Goal: Book appointment/travel/reservation

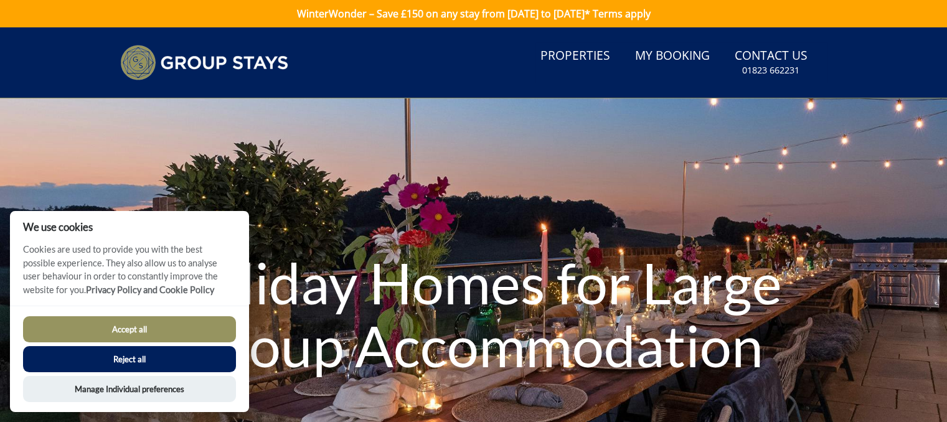
click at [154, 359] on button "Reject all" at bounding box center [129, 359] width 213 height 26
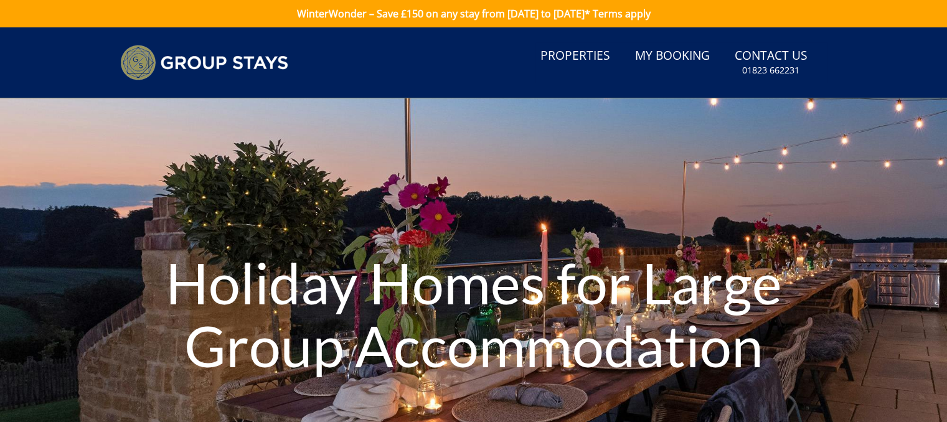
scroll to position [65, 0]
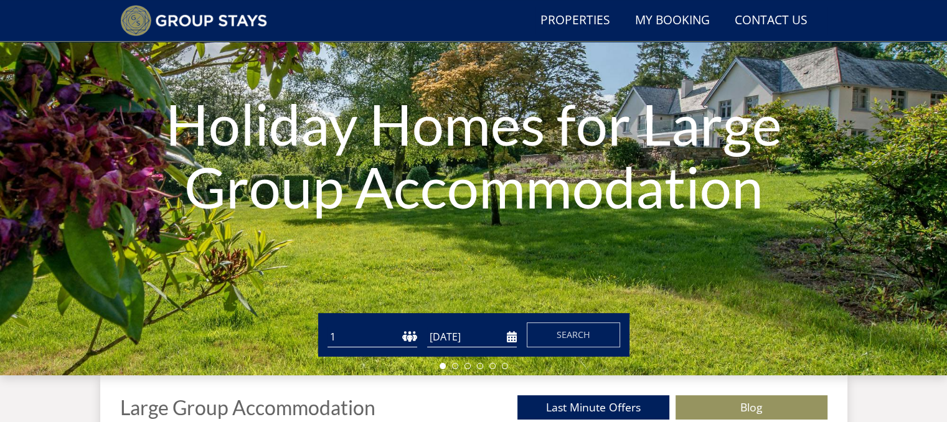
scroll to position [349, 0]
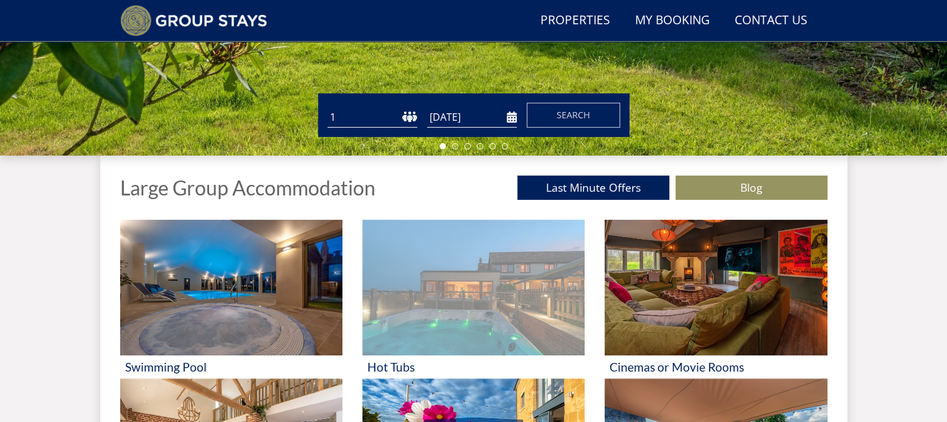
click at [506, 283] on img at bounding box center [473, 288] width 222 height 136
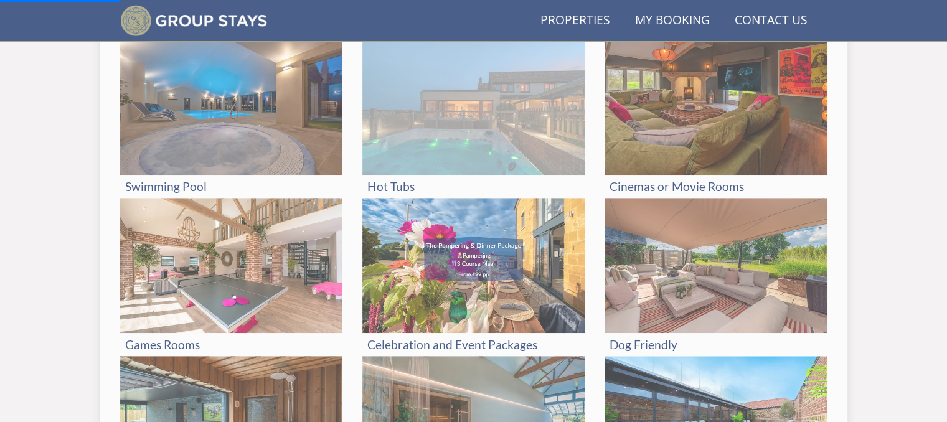
scroll to position [536, 0]
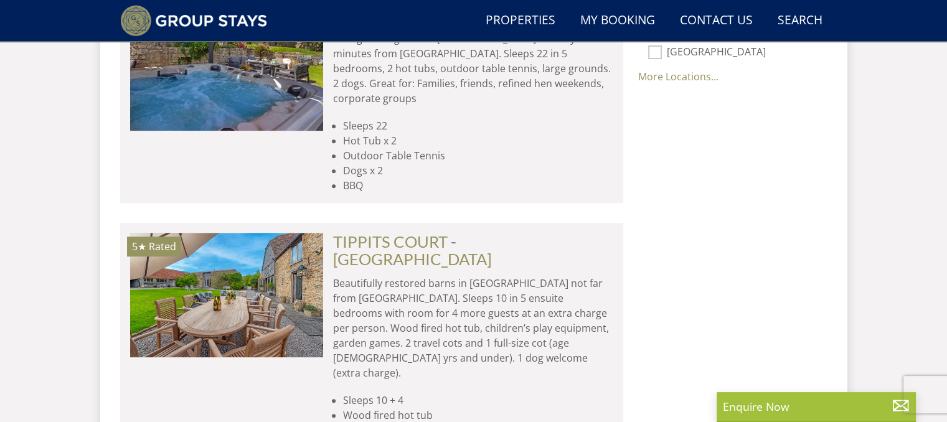
scroll to position [1183, 0]
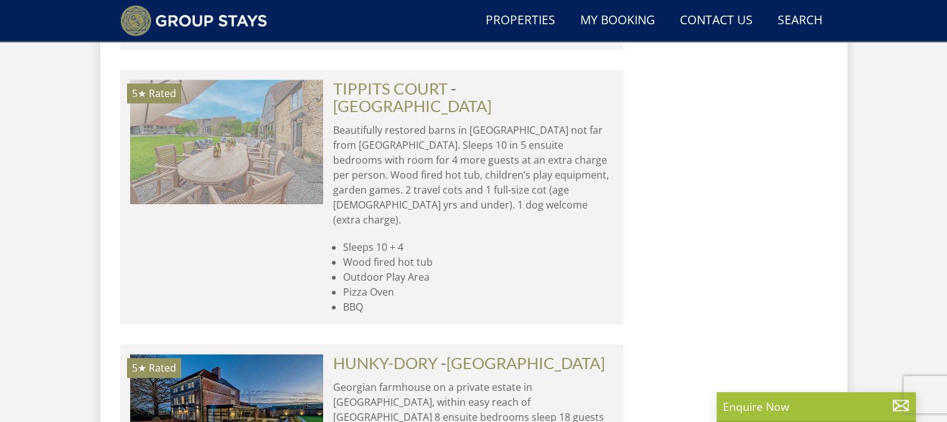
click at [206, 120] on img at bounding box center [226, 142] width 193 height 124
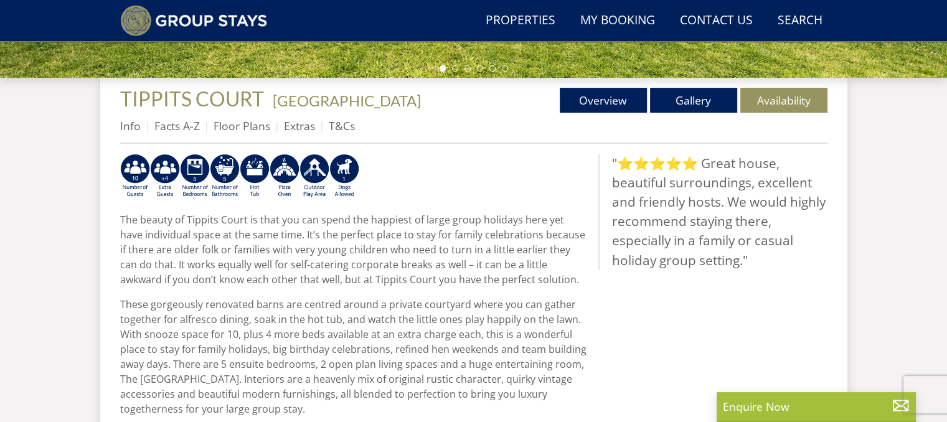
scroll to position [187, 0]
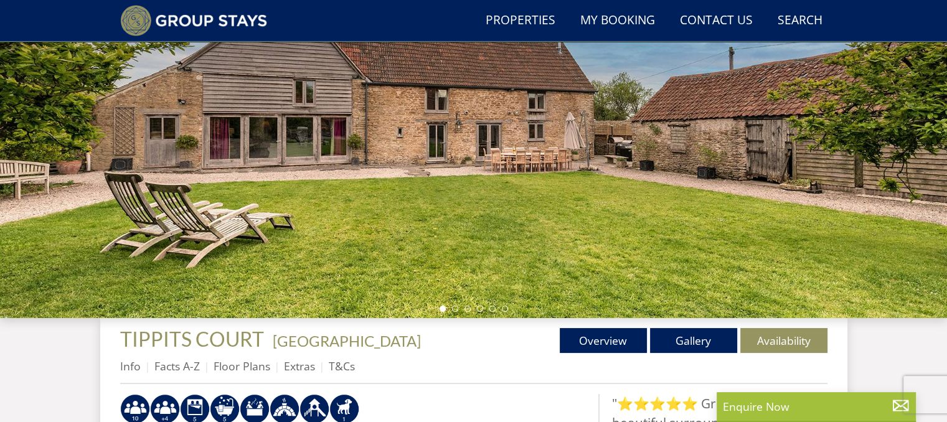
click at [764, 219] on div at bounding box center [473, 100] width 947 height 436
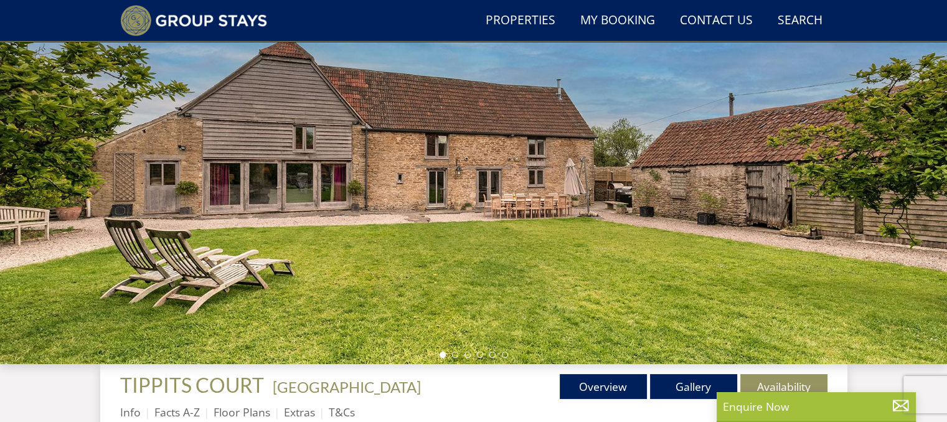
scroll to position [120, 0]
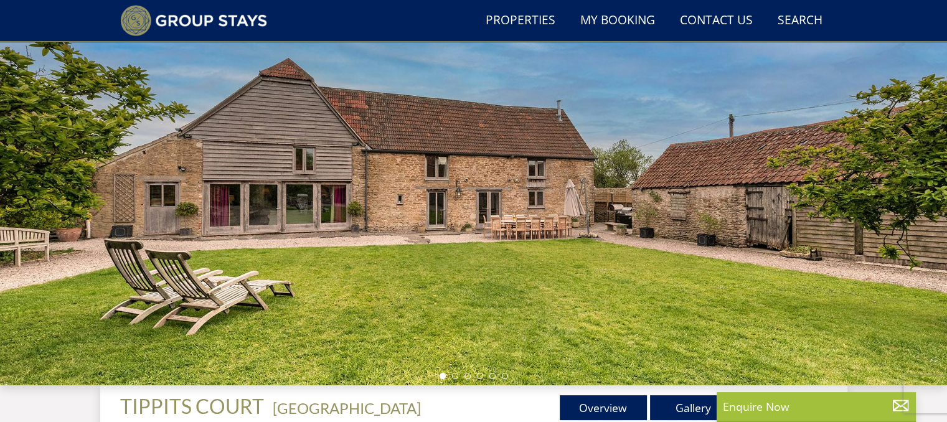
click at [903, 217] on div at bounding box center [473, 168] width 947 height 436
click at [528, 312] on div at bounding box center [473, 168] width 947 height 436
click at [457, 375] on li at bounding box center [455, 376] width 6 height 6
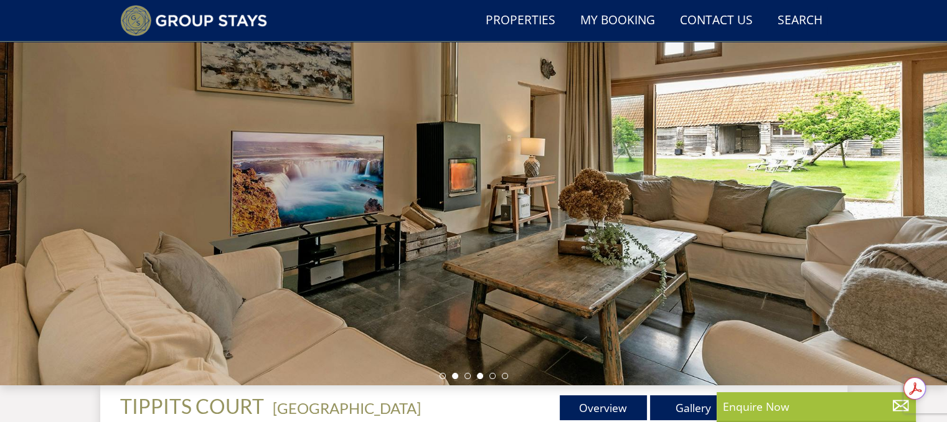
click at [478, 375] on li at bounding box center [480, 376] width 6 height 6
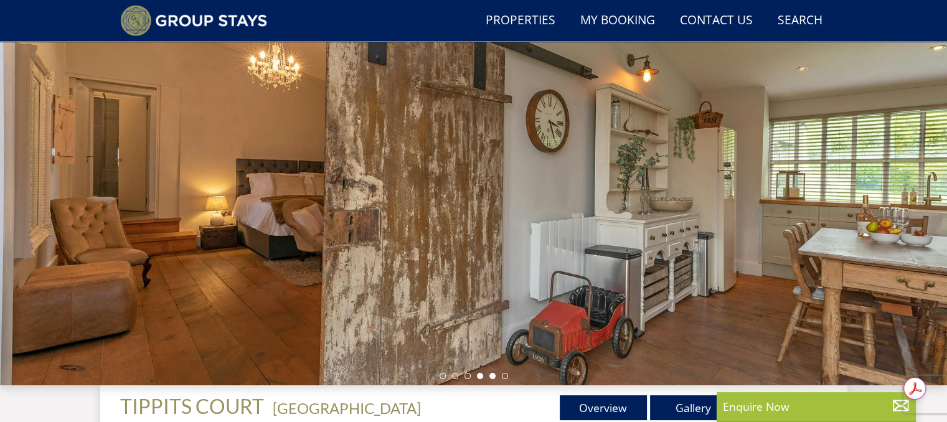
click at [490, 374] on li at bounding box center [492, 376] width 6 height 6
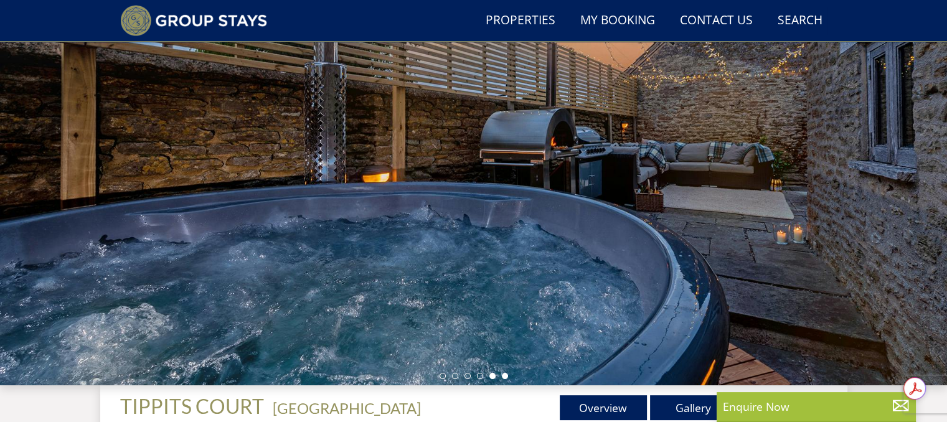
click at [504, 374] on li at bounding box center [505, 376] width 6 height 6
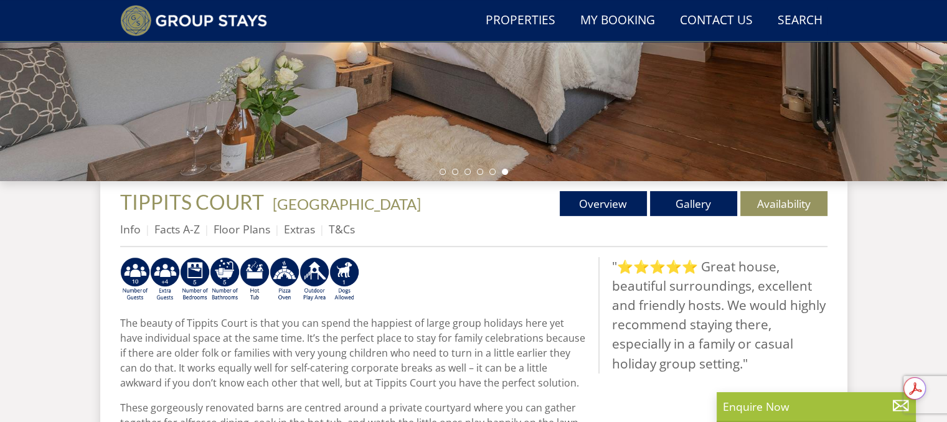
scroll to position [368, 0]
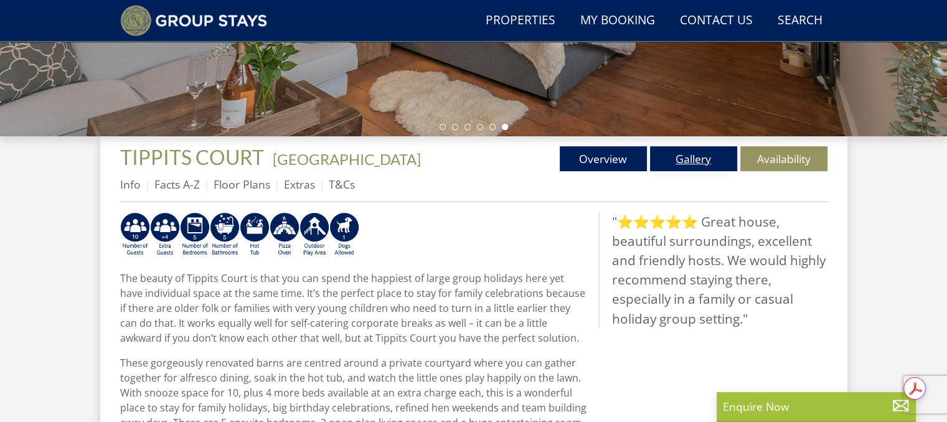
click at [700, 159] on link "Gallery" at bounding box center [693, 158] width 87 height 25
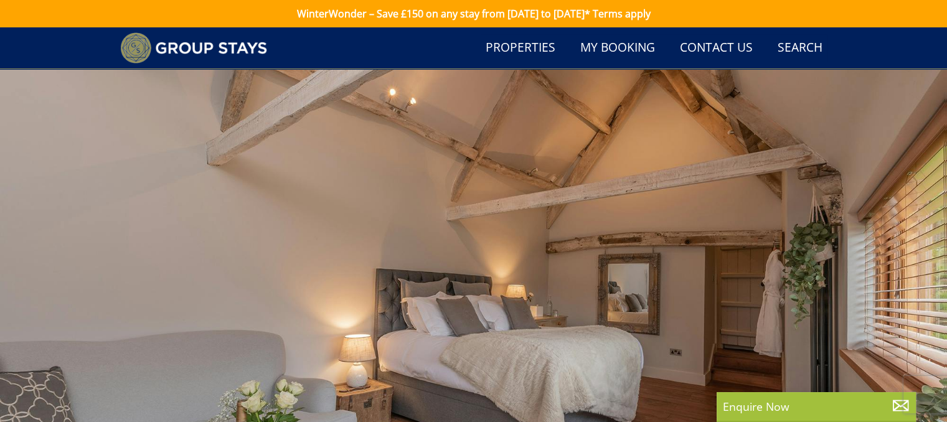
scroll to position [368, 0]
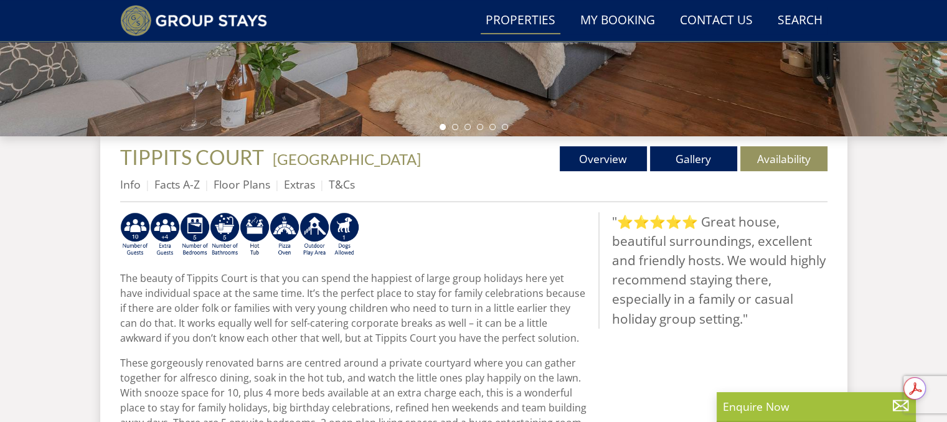
click at [543, 23] on link "Properties" at bounding box center [521, 21] width 80 height 28
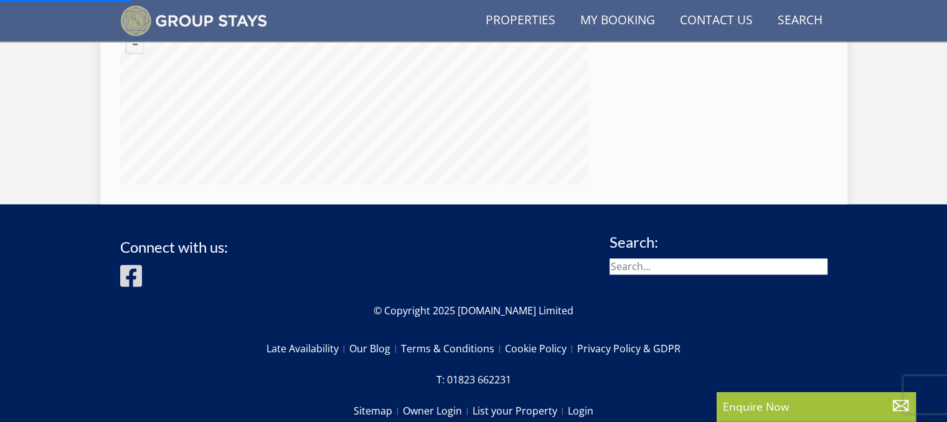
scroll to position [1489, 0]
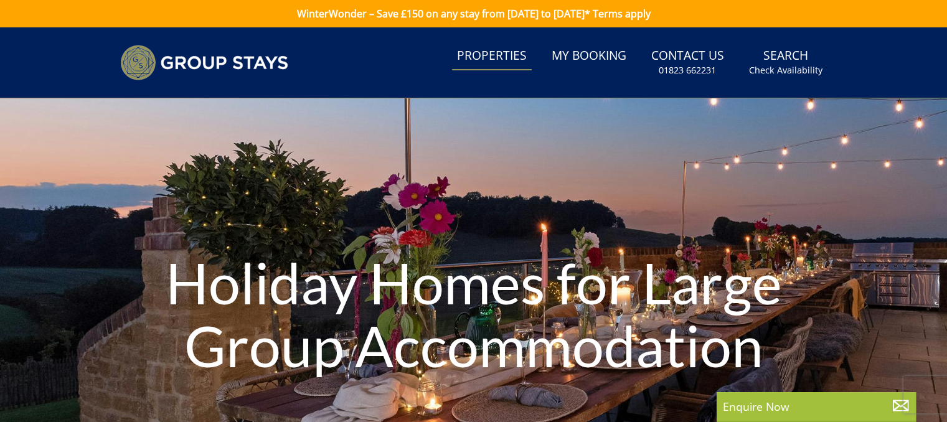
scroll to position [13, 0]
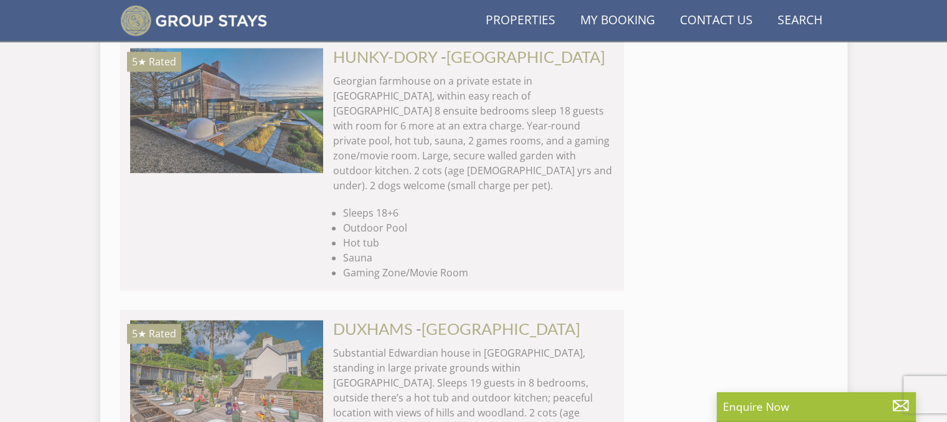
scroll to position [1183, 0]
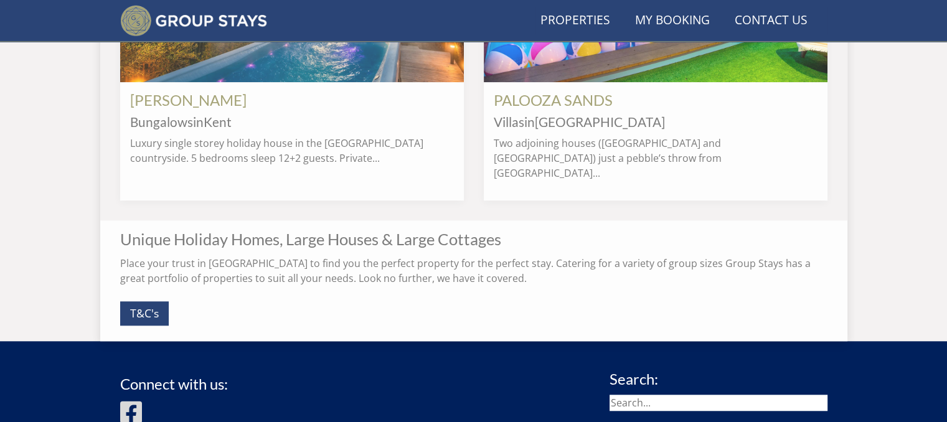
scroll to position [536, 0]
